Goal: Transaction & Acquisition: Purchase product/service

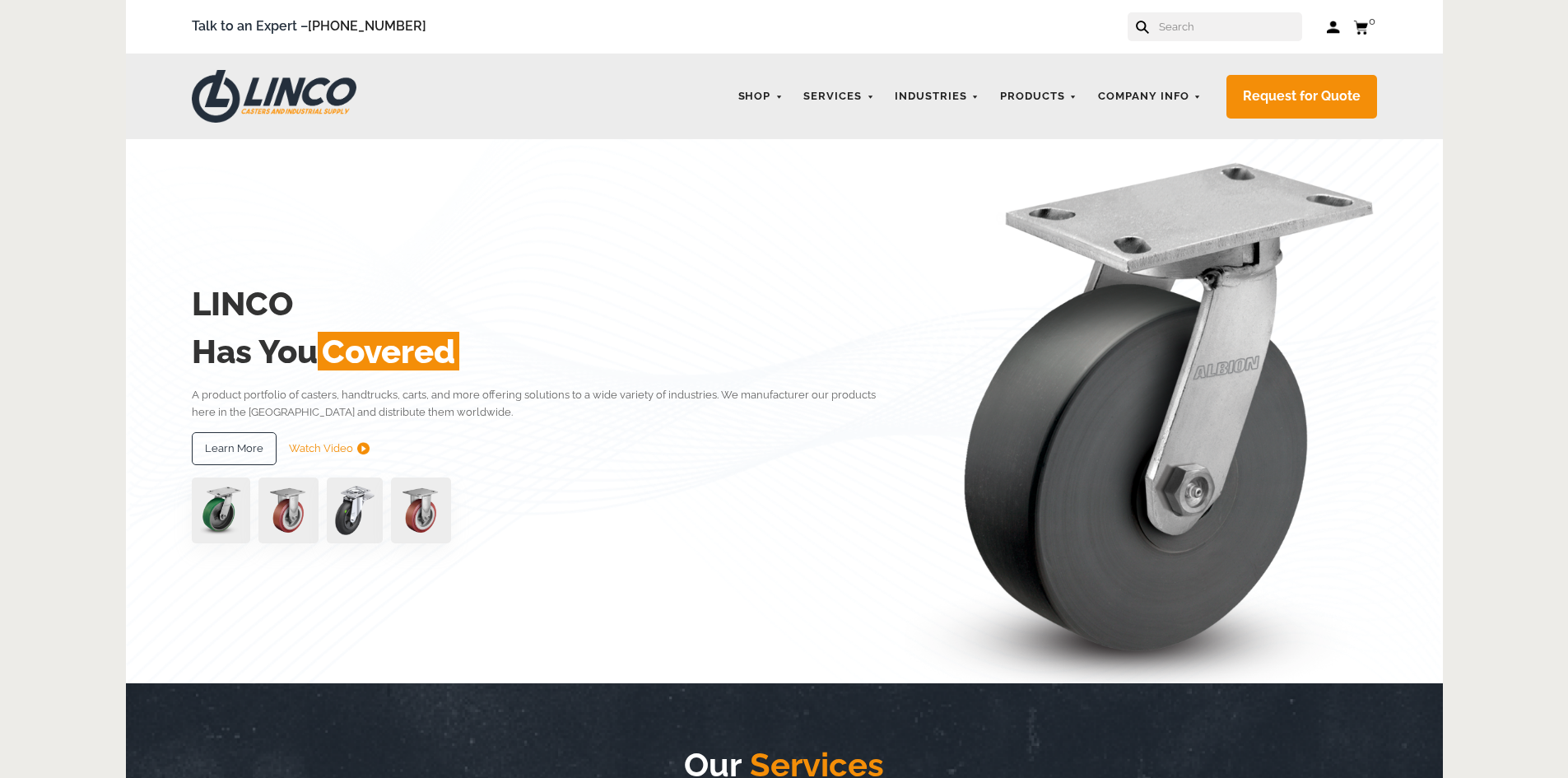
click at [1184, 31] on input "text" at bounding box center [1229, 27] width 144 height 29
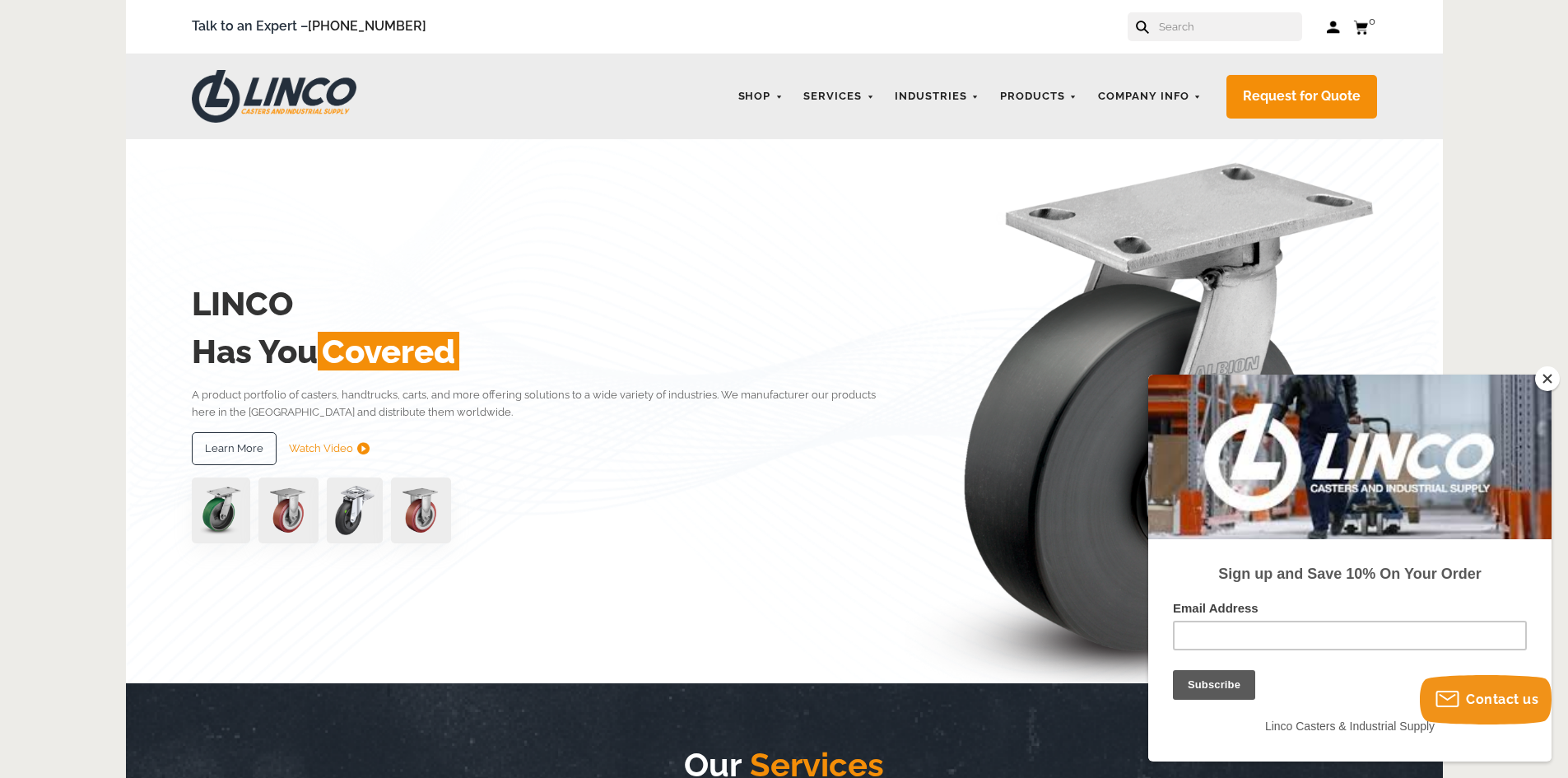
paste input "LV1000V7"
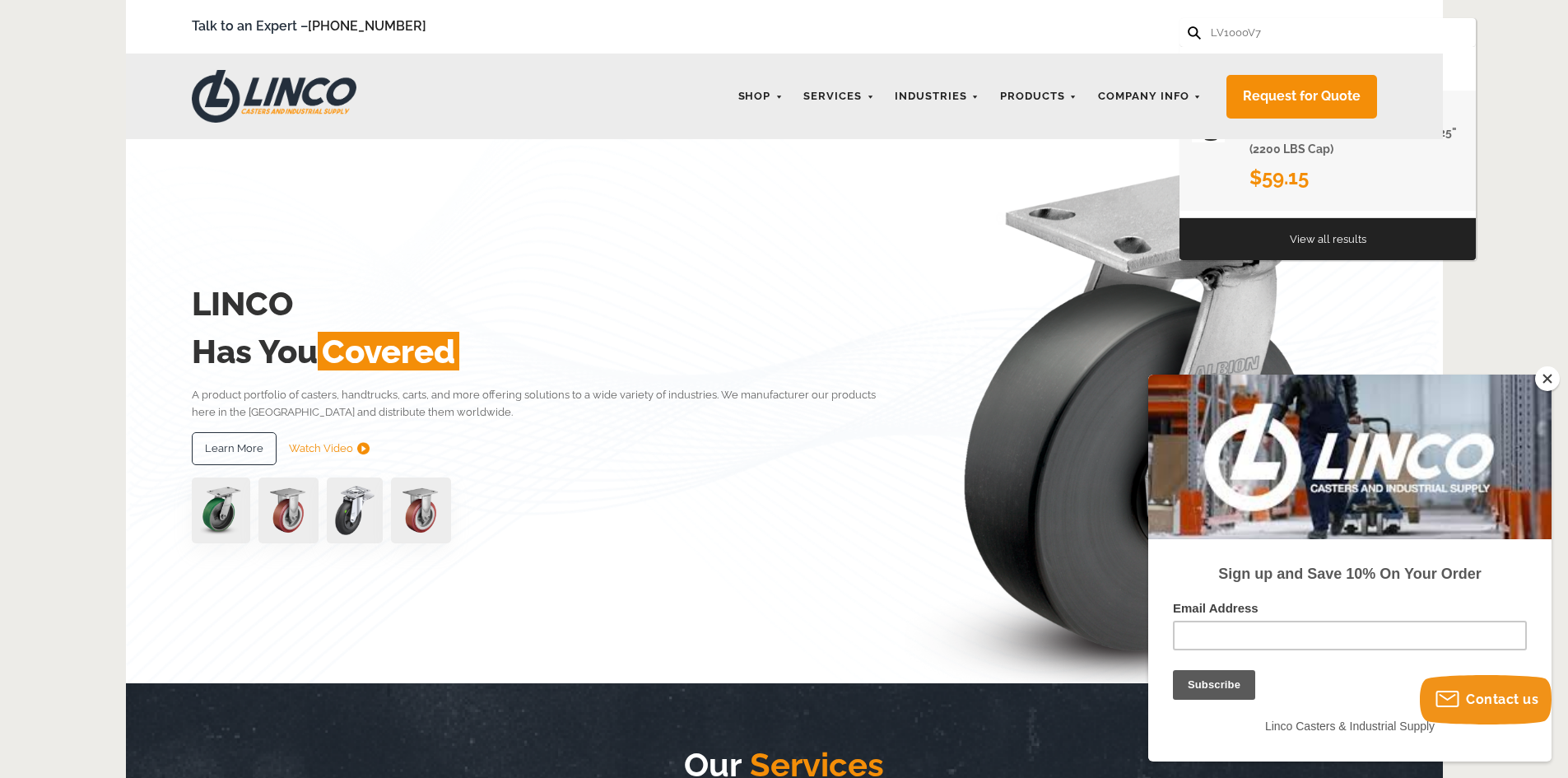
type input "LV1000V7"
click at [1273, 182] on span "$59.15" at bounding box center [1278, 177] width 59 height 24
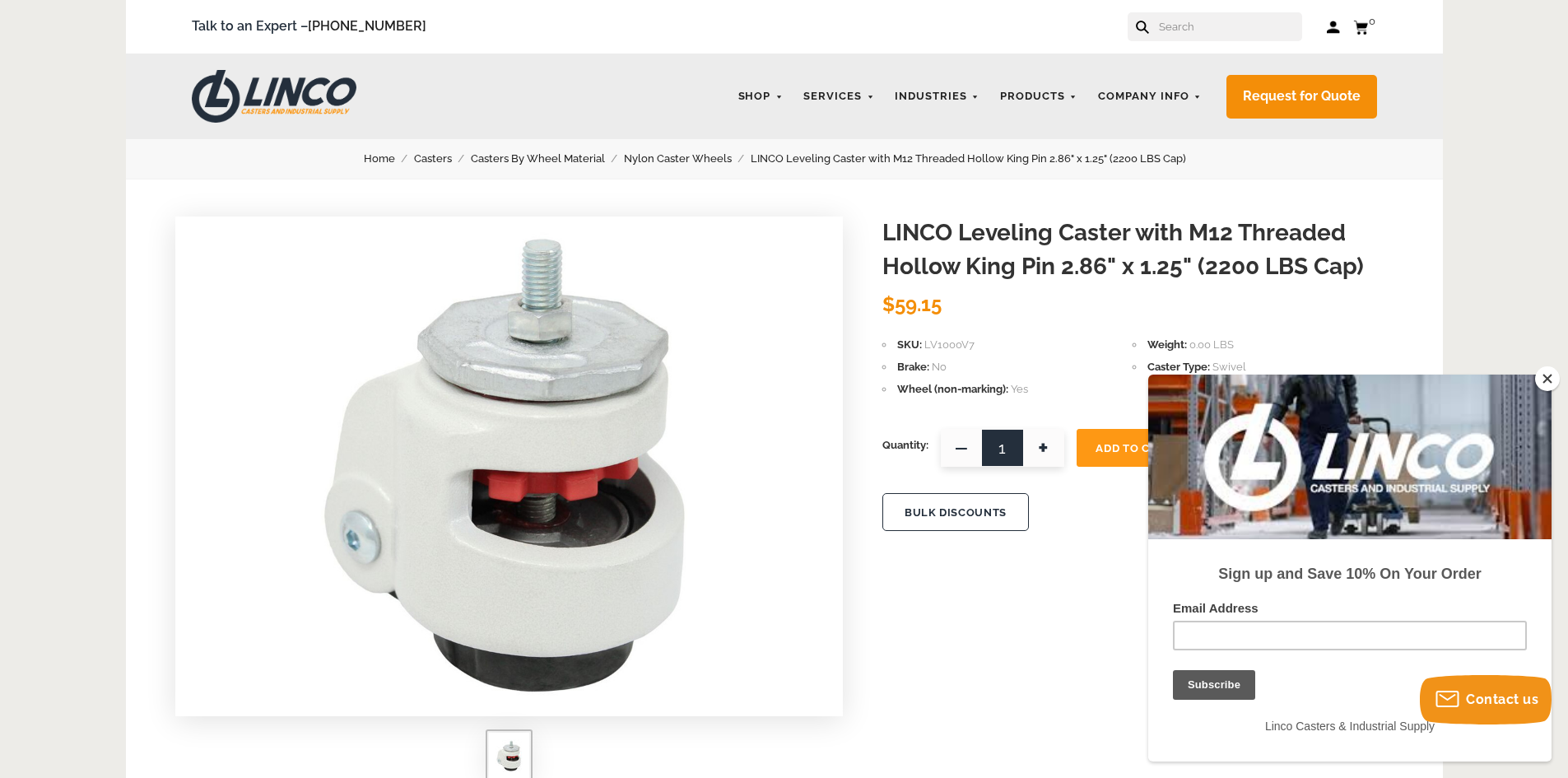
click at [1552, 385] on button "Close" at bounding box center [1547, 378] width 25 height 25
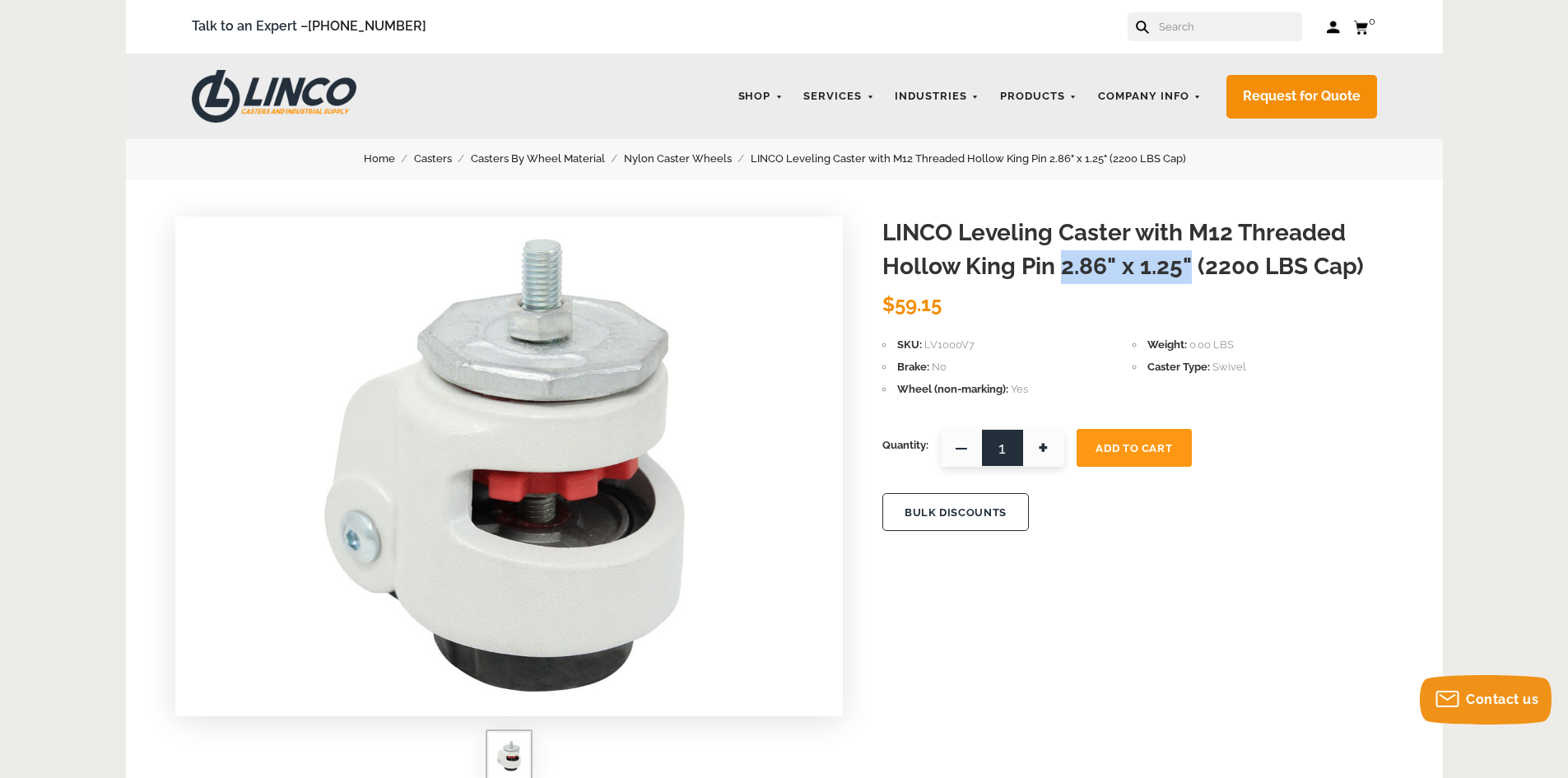
drag, startPoint x: 1191, startPoint y: 263, endPoint x: 1062, endPoint y: 267, distance: 129.1
click at [1062, 267] on h1 "LINCO Leveling Caster with M12 Threaded Hollow King Pin 2.86" x 1.25" (2200 LBS…" at bounding box center [1137, 249] width 511 height 66
copy h1 "2.86" x 1.25""
drag, startPoint x: 433, startPoint y: 350, endPoint x: 375, endPoint y: 211, distance: 150.6
click at [375, 211] on div "LINCO Leveling Caster with M12 Threaded Hollow King Pin 2.86" x 1.25" (2200 LBS…" at bounding box center [784, 645] width 1316 height 933
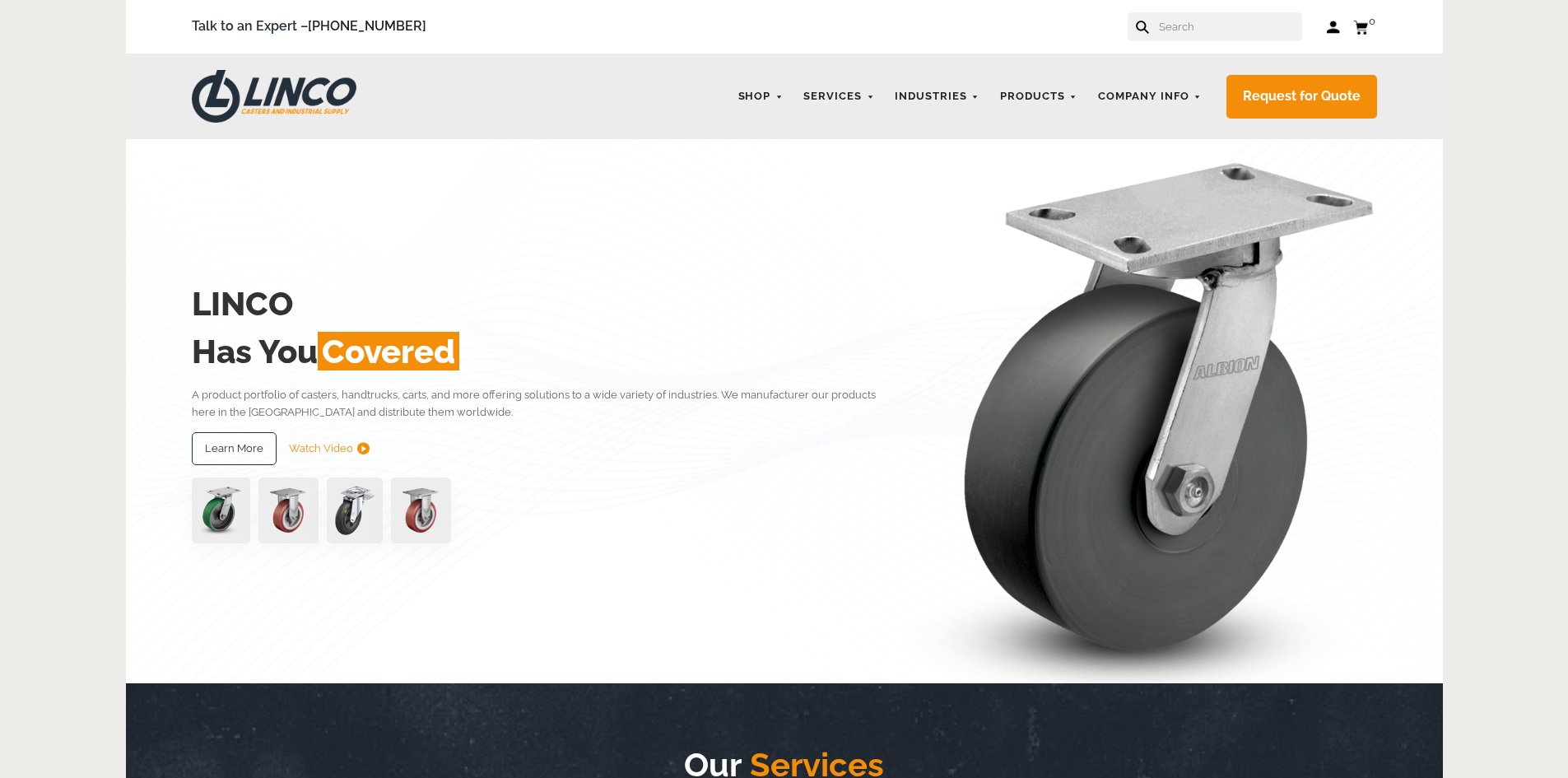
click at [1183, 28] on input "text" at bounding box center [1229, 27] width 144 height 29
type input "L"
paste input "LV1000V7"
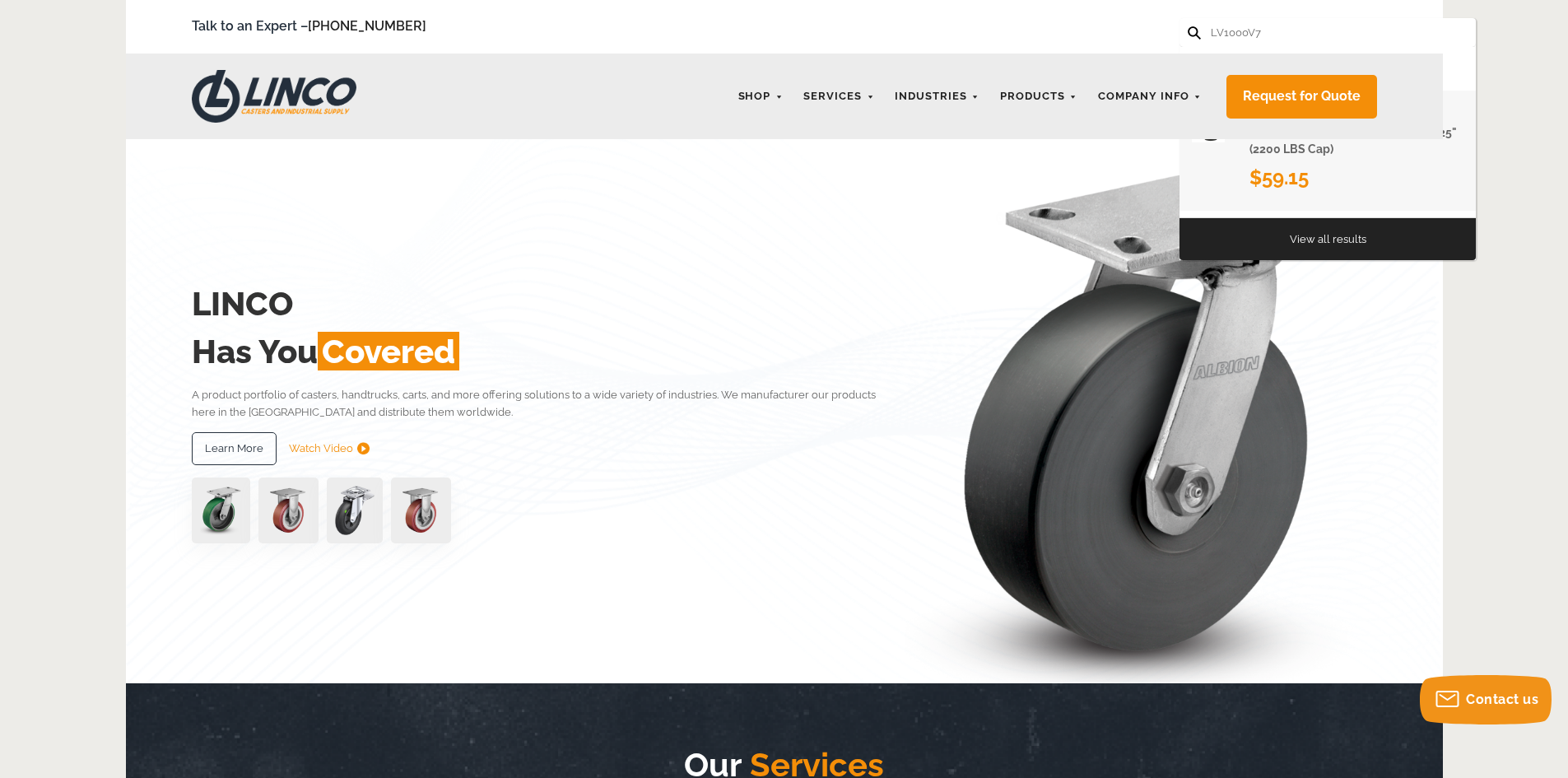
type input "LV1000V7"
click at [1255, 155] on h1 "LINCO Leveling Caster with M12 Threaded Hollow King Pin 2.86" x 1.25" (2200 LBS…" at bounding box center [1356, 132] width 214 height 50
